Goal: Check status: Check status

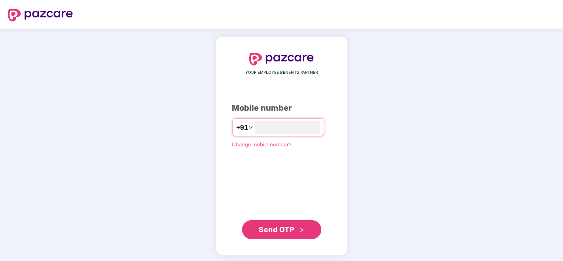
scroll to position [2, 0]
type input "**********"
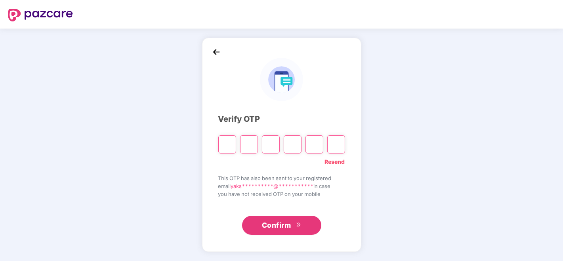
type input "*"
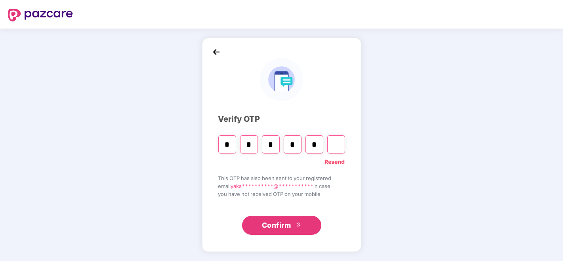
type input "*"
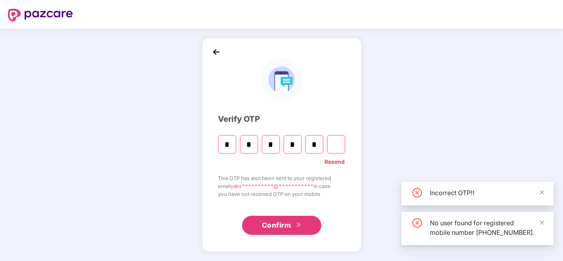
type input "*"
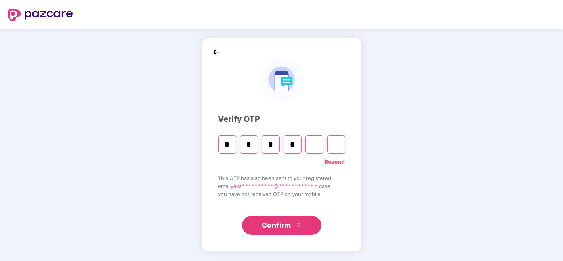
type input "*"
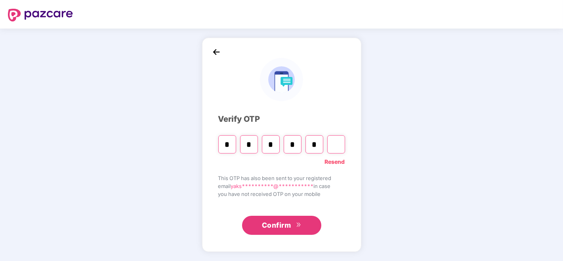
type input "*"
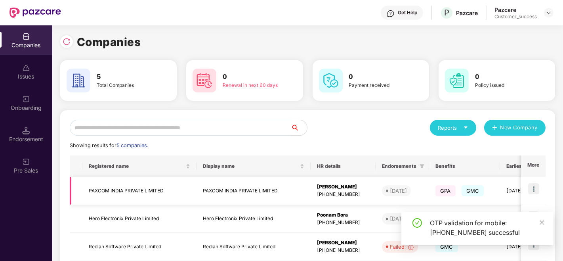
scroll to position [100, 0]
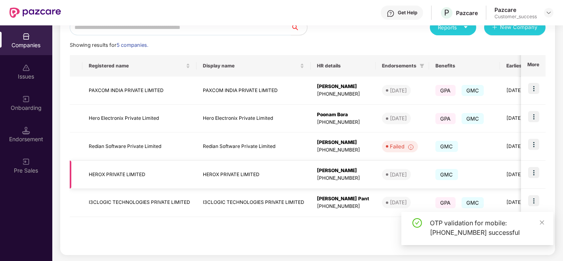
click at [532, 169] on img at bounding box center [533, 172] width 11 height 11
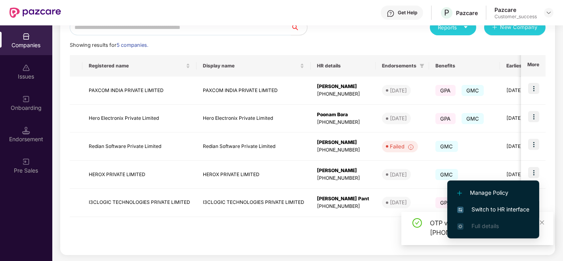
click at [482, 208] on span "Switch to HR interface" at bounding box center [493, 209] width 72 height 9
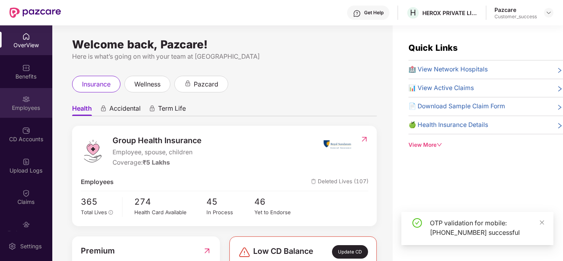
click at [19, 109] on div "Employees" at bounding box center [26, 108] width 52 height 8
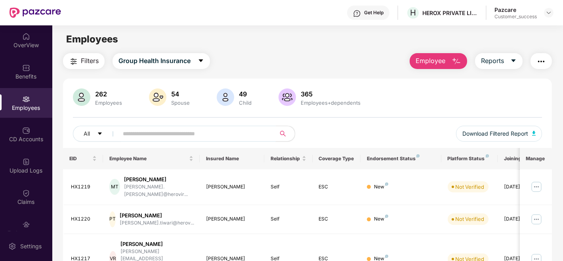
click at [145, 133] on input "text" at bounding box center [194, 134] width 142 height 12
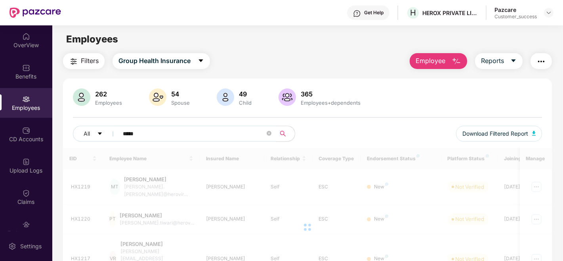
type input "*****"
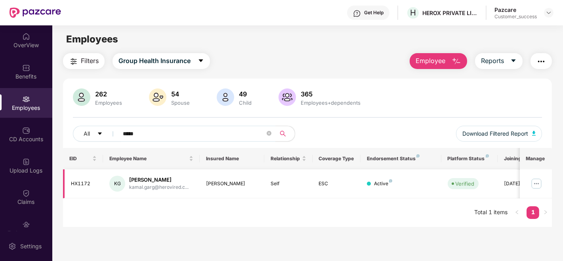
click at [539, 188] on img at bounding box center [536, 183] width 13 height 13
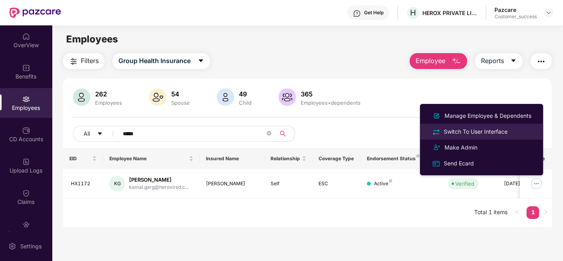
click at [504, 129] on div "Switch To User Interface" at bounding box center [475, 131] width 67 height 9
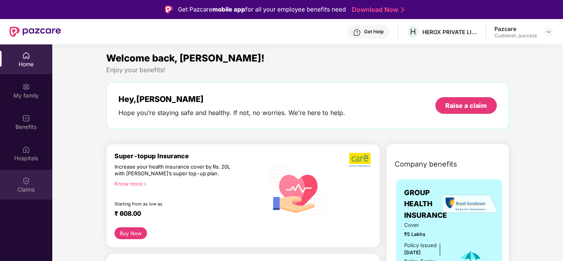
click at [31, 186] on div "Claims" at bounding box center [26, 190] width 52 height 8
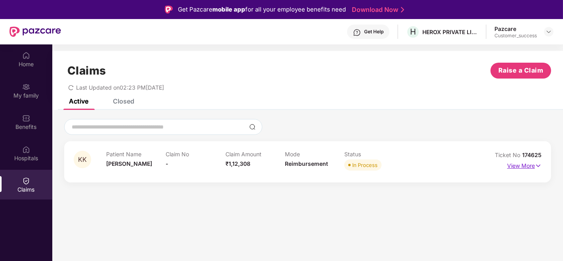
click at [528, 162] on p "View More" at bounding box center [524, 164] width 34 height 11
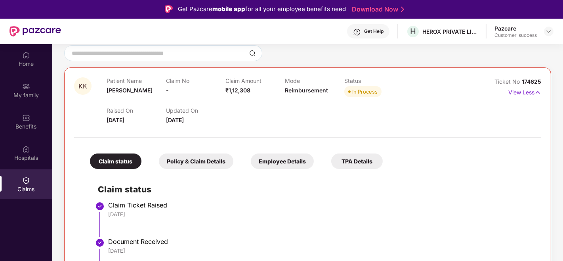
scroll to position [71, 0]
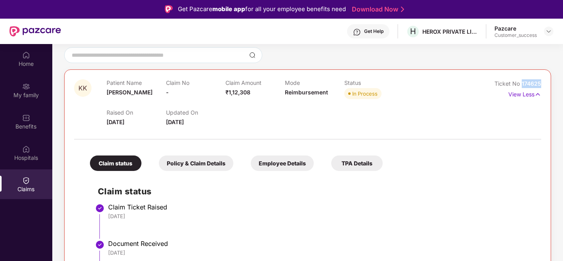
drag, startPoint x: 540, startPoint y: 86, endPoint x: 522, endPoint y: 84, distance: 18.3
click at [522, 84] on span "174625" at bounding box center [531, 83] width 19 height 7
copy span "174625"
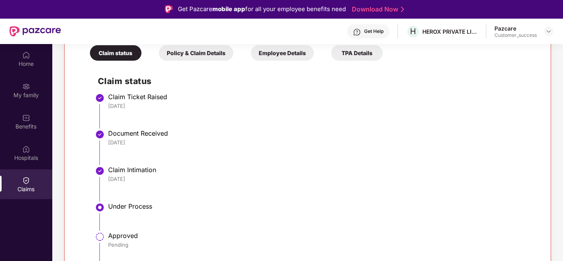
scroll to position [182, 0]
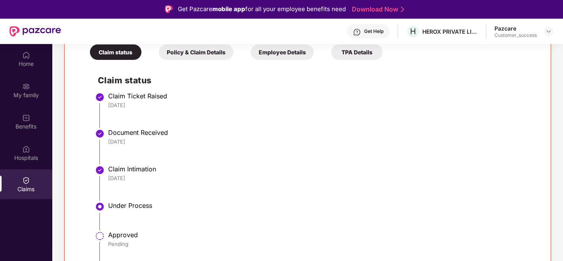
drag, startPoint x: 109, startPoint y: 109, endPoint x: 157, endPoint y: 109, distance: 48.4
click at [157, 109] on li "Claim Ticket Raised [DATE]" at bounding box center [316, 113] width 436 height 36
click at [157, 109] on div "[DATE]" at bounding box center [320, 104] width 425 height 7
click at [127, 112] on li "Claim Ticket Raised [DATE]" at bounding box center [316, 113] width 436 height 36
click at [200, 168] on div "Claim Intimation" at bounding box center [320, 169] width 425 height 8
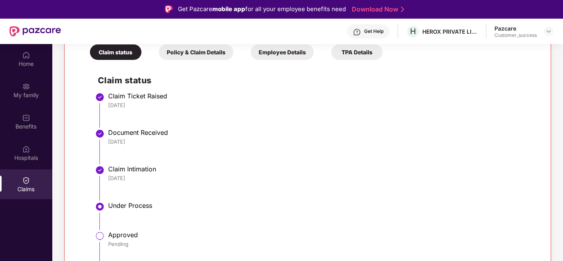
click at [500, 113] on li "Claim Ticket Raised [DATE]" at bounding box center [316, 113] width 436 height 36
